Goal: Browse casually: Explore the website without a specific task or goal

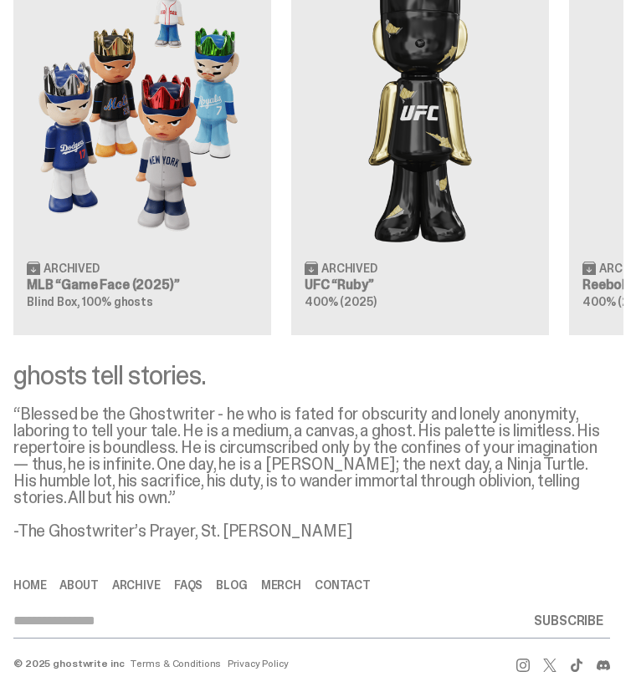
scroll to position [2909, 0]
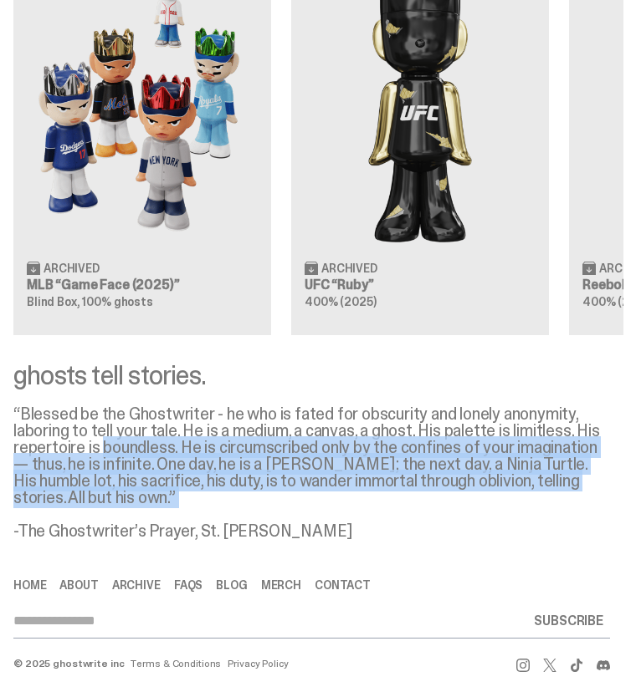
drag, startPoint x: 107, startPoint y: 457, endPoint x: 350, endPoint y: 520, distance: 250.5
click at [350, 520] on div "“Blessed be the Ghostwriter - he who is fated for obscurity and lonely anonymit…" at bounding box center [311, 473] width 596 height 134
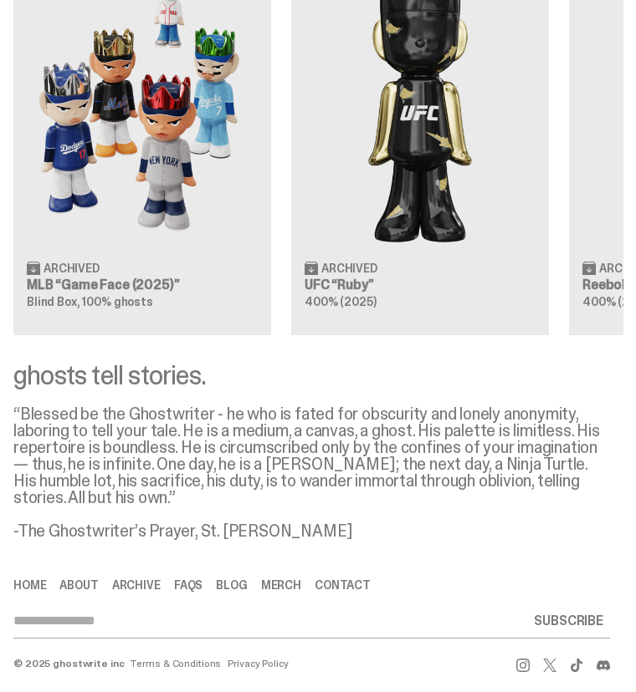
click at [347, 532] on div "“Blessed be the Ghostwriter - he who is fated for obscurity and lonely anonymit…" at bounding box center [311, 473] width 596 height 134
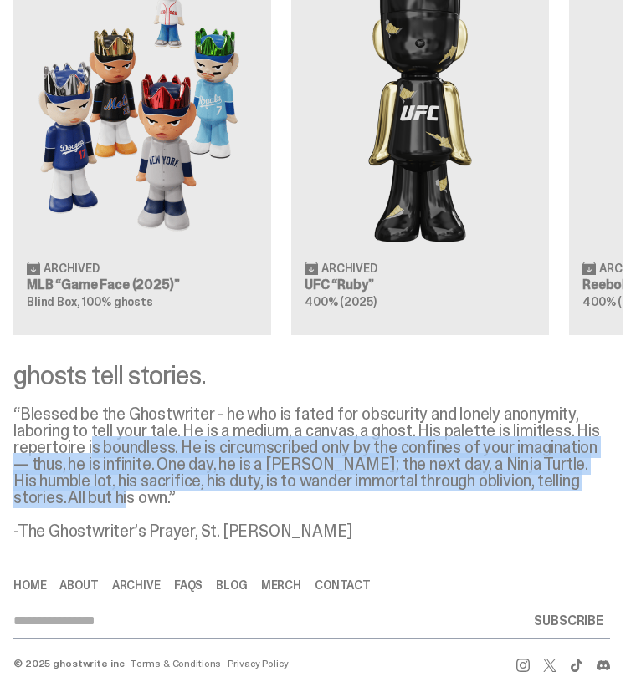
drag, startPoint x: 135, startPoint y: 497, endPoint x: 89, endPoint y: 441, distance: 72.0
click at [90, 442] on div "“Blessed be the Ghostwriter - he who is fated for obscurity and lonely anonymit…" at bounding box center [311, 473] width 596 height 134
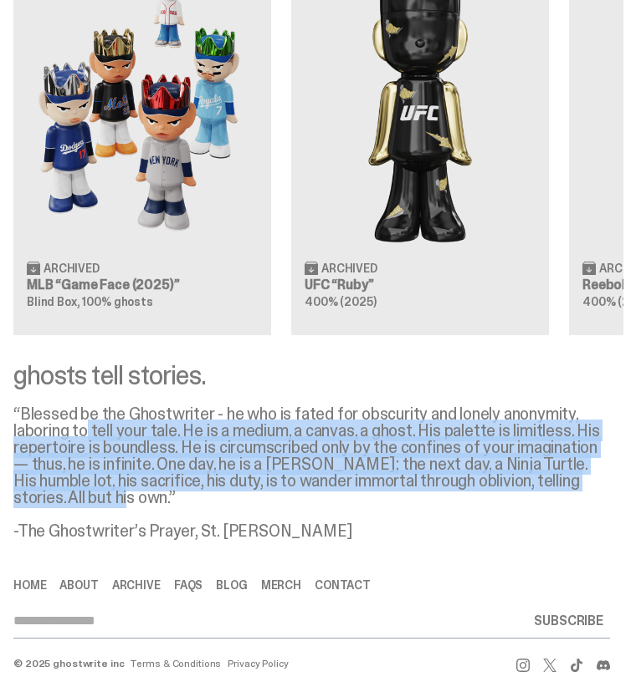
click at [89, 441] on div "“Blessed be the Ghostwriter - he who is fated for obscurity and lonely anonymit…" at bounding box center [311, 473] width 596 height 134
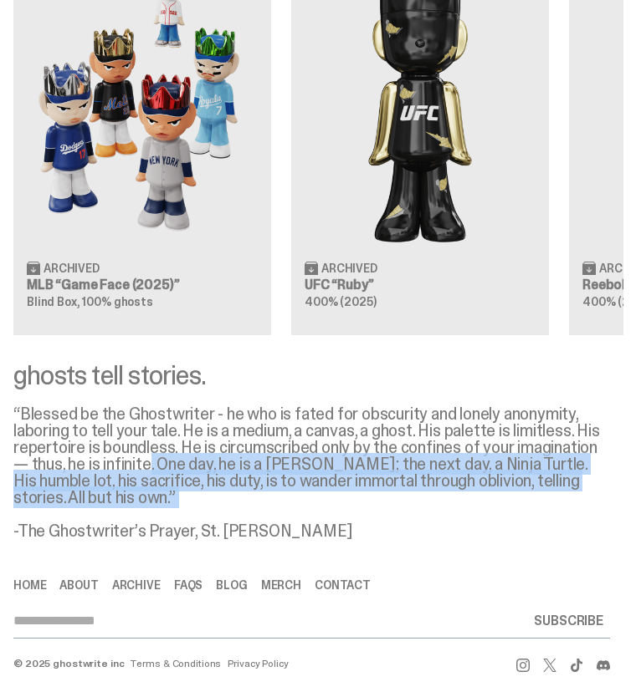
drag, startPoint x: 155, startPoint y: 471, endPoint x: 314, endPoint y: 509, distance: 163.5
click at [314, 509] on div "“Blessed be the Ghostwriter - he who is fated for obscurity and lonely anonymit…" at bounding box center [311, 473] width 596 height 134
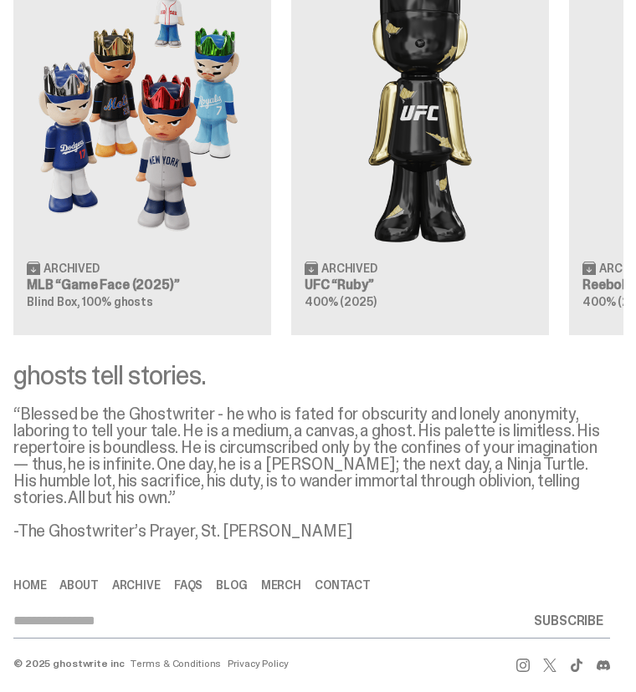
drag, startPoint x: 343, startPoint y: 525, endPoint x: 20, endPoint y: 391, distance: 349.8
click at [20, 391] on div "ghosts tell stories. “Blessed be the Ghostwriter - he who is fated for obscurit…" at bounding box center [311, 450] width 623 height 177
click at [20, 389] on div "ghosts tell stories." at bounding box center [311, 375] width 596 height 27
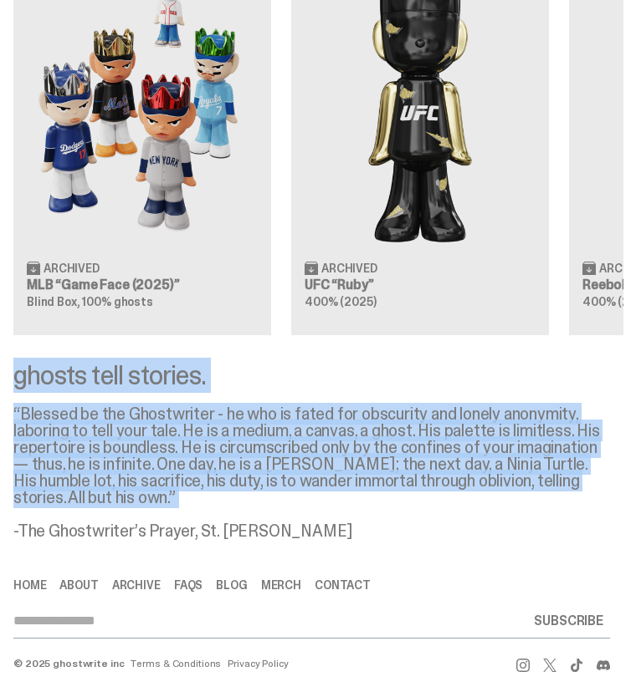
drag, startPoint x: 20, startPoint y: 391, endPoint x: 274, endPoint y: 504, distance: 278.5
click at [274, 504] on div "ghosts tell stories. “Blessed be the Ghostwriter - he who is fated for obscurit…" at bounding box center [311, 450] width 623 height 177
click at [274, 504] on div "“Blessed be the Ghostwriter - he who is fated for obscurity and lonely anonymit…" at bounding box center [311, 473] width 596 height 134
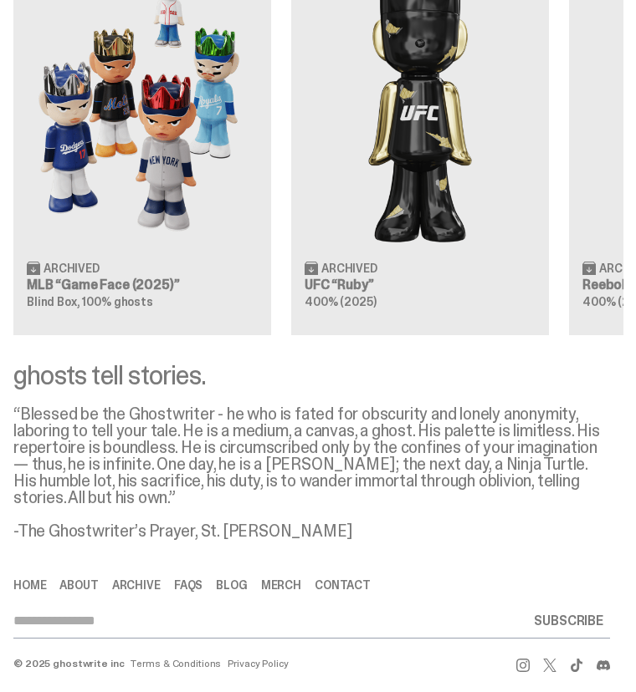
click at [332, 529] on div "“Blessed be the Ghostwriter - he who is fated for obscurity and lonely anonymit…" at bounding box center [311, 473] width 596 height 134
drag, startPoint x: 354, startPoint y: 529, endPoint x: 21, endPoint y: 364, distance: 371.8
click at [21, 364] on div "ghosts tell stories. “Blessed be the Ghostwriter - he who is fated for obscurit…" at bounding box center [311, 450] width 623 height 177
click at [34, 372] on div "ghosts tell stories." at bounding box center [311, 375] width 596 height 27
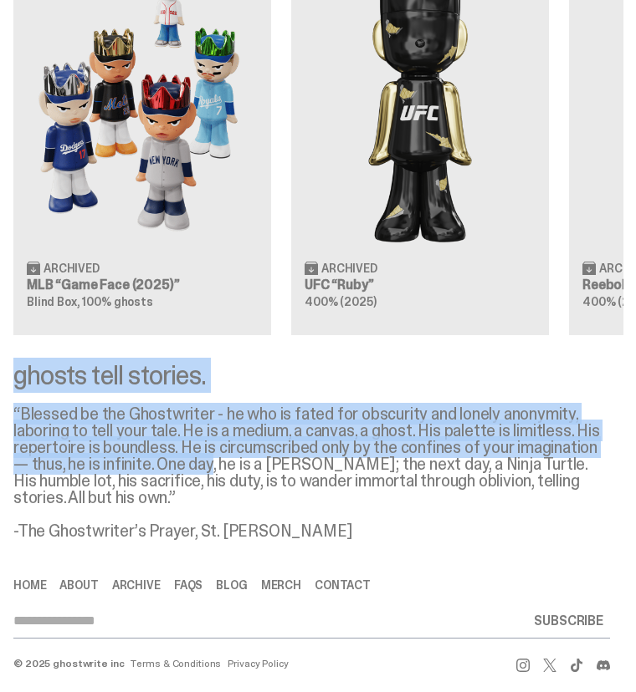
drag, startPoint x: 34, startPoint y: 372, endPoint x: 213, endPoint y: 474, distance: 206.0
click at [213, 474] on div "ghosts tell stories. “Blessed be the Ghostwriter - he who is fated for obscurit…" at bounding box center [311, 450] width 623 height 177
click at [213, 474] on div "“Blessed be the Ghostwriter - he who is fated for obscurity and lonely anonymit…" at bounding box center [311, 473] width 596 height 134
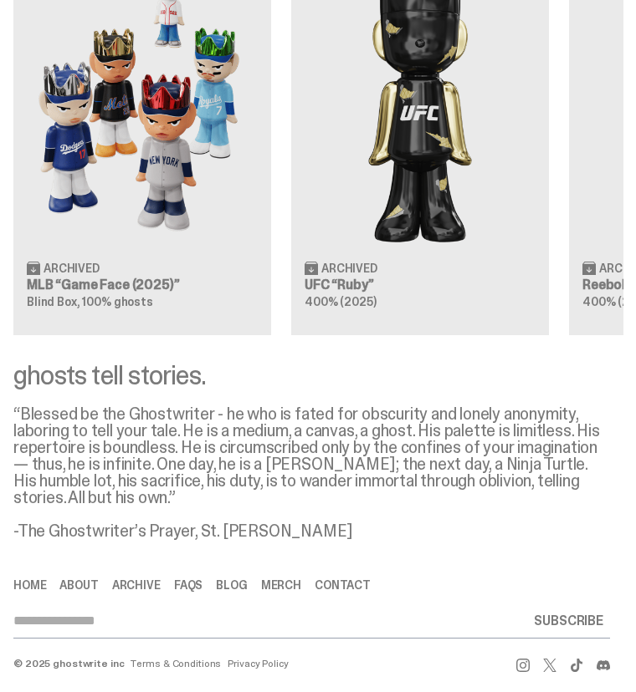
drag, startPoint x: 213, startPoint y: 474, endPoint x: 340, endPoint y: 530, distance: 138.9
click at [340, 530] on div "“Blessed be the Ghostwriter - he who is fated for obscurity and lonely anonymit…" at bounding box center [311, 473] width 596 height 134
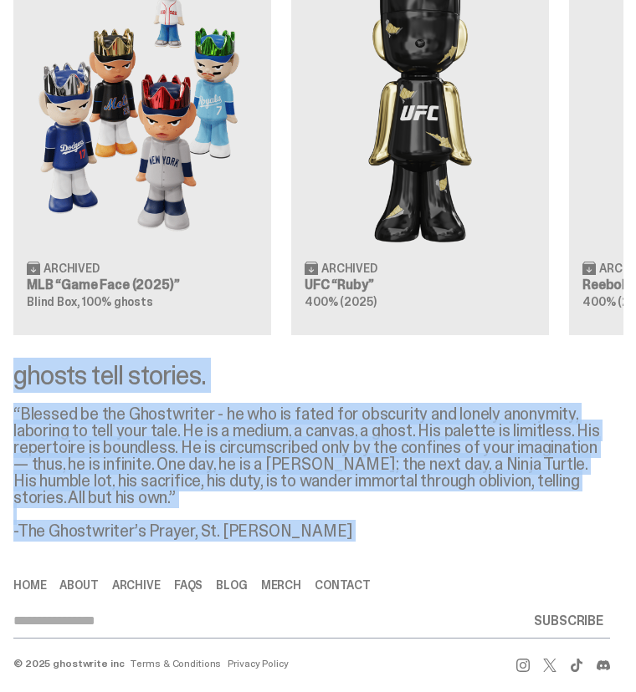
drag, startPoint x: 340, startPoint y: 530, endPoint x: 39, endPoint y: 380, distance: 336.6
click at [39, 380] on div "ghosts tell stories. “Blessed be the Ghostwriter - he who is fated for obscurit…" at bounding box center [311, 450] width 623 height 177
click at [39, 380] on div "ghosts tell stories." at bounding box center [311, 375] width 596 height 27
